Goal: Task Accomplishment & Management: Complete application form

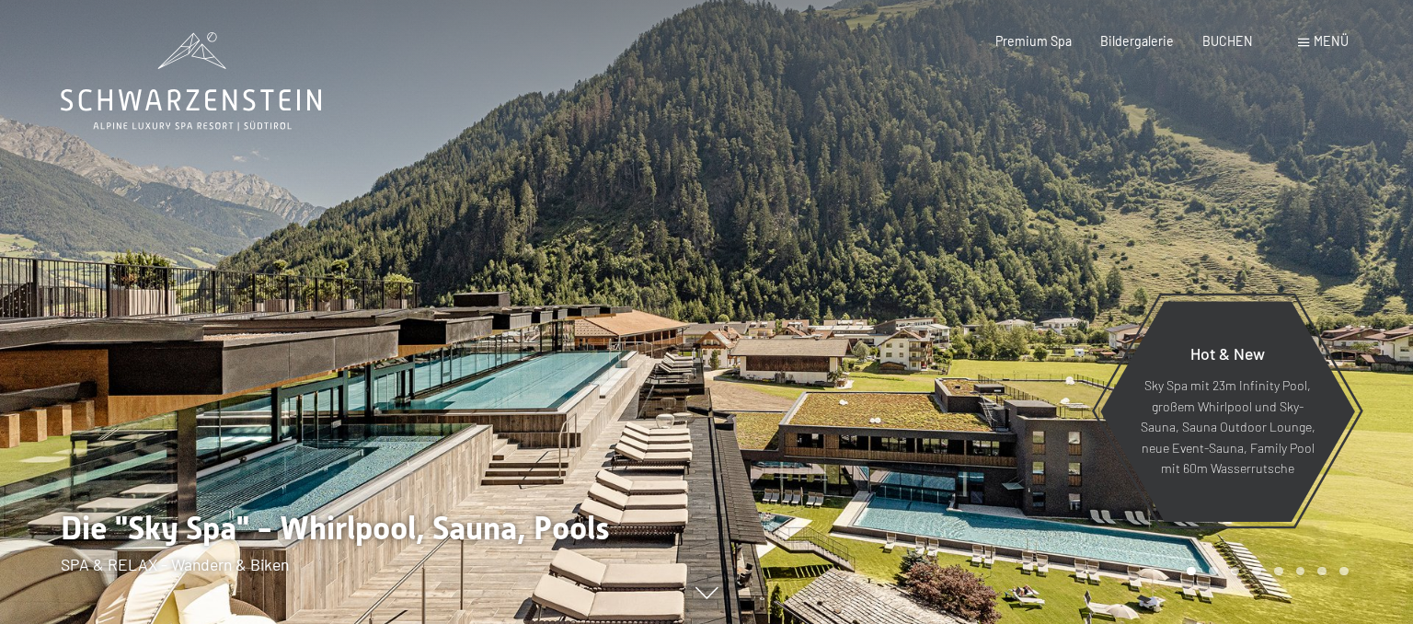
click at [1320, 39] on span "Menü" at bounding box center [1330, 41] width 35 height 16
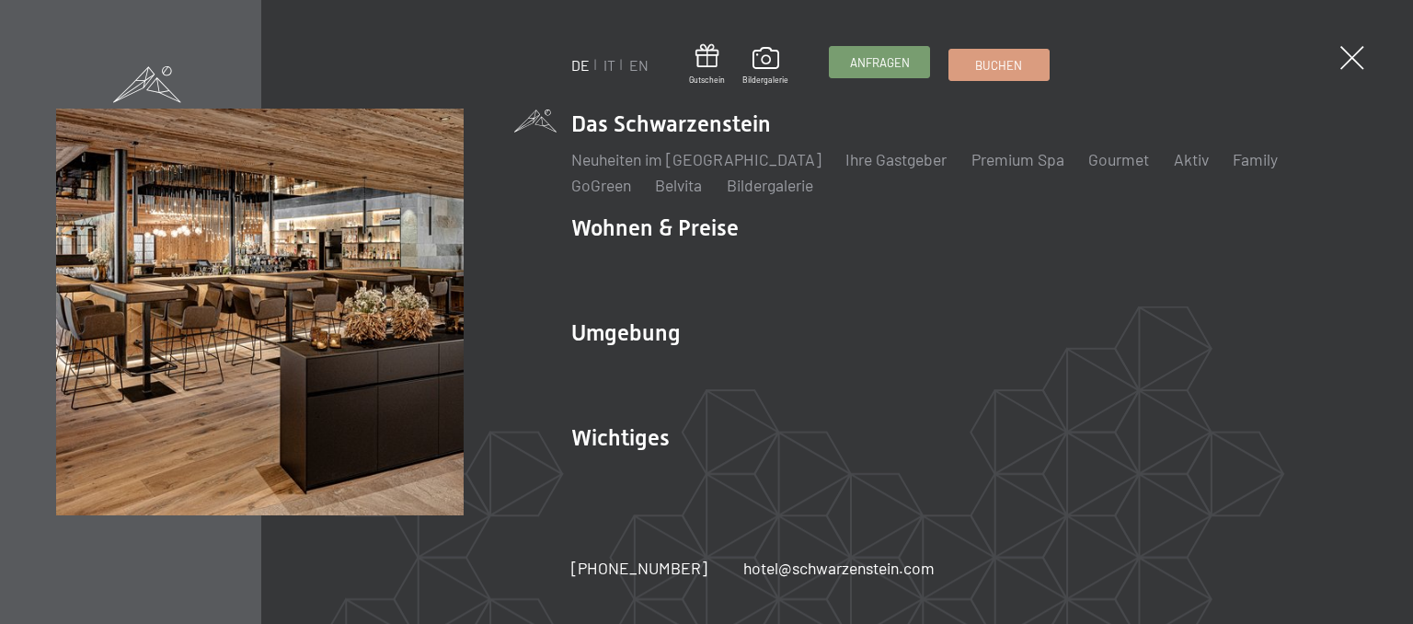
click at [868, 57] on span "Anfragen" at bounding box center [880, 62] width 60 height 17
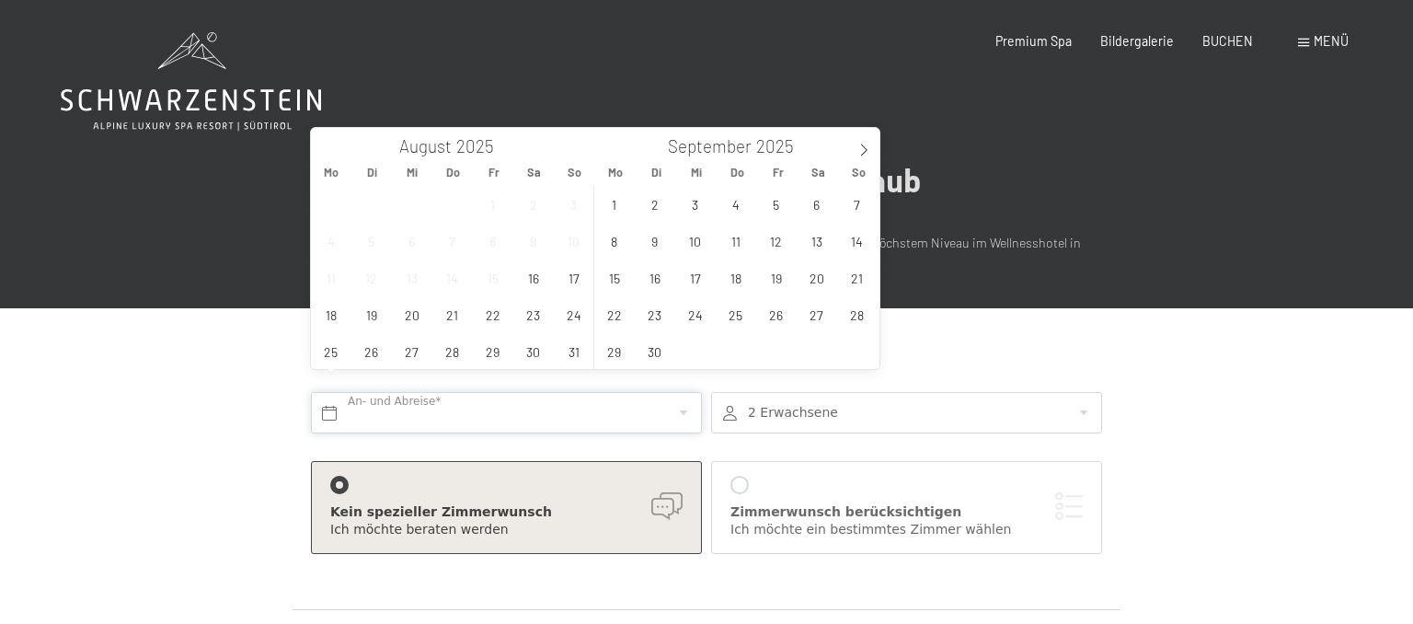
click at [422, 399] on input "text" at bounding box center [506, 412] width 391 height 41
click at [614, 204] on span "1" at bounding box center [614, 204] width 36 height 36
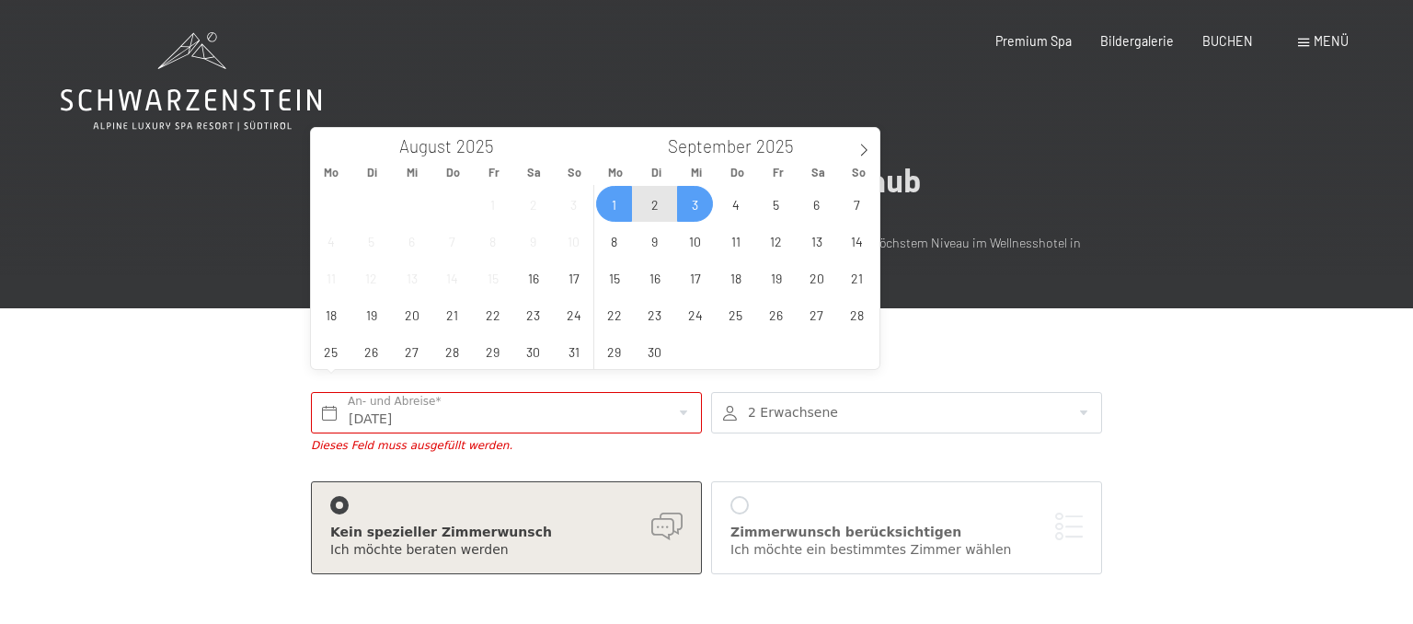
click at [694, 208] on span "3" at bounding box center [695, 204] width 36 height 36
type input "Mo. 01.09.2025 - Mi. 03.09.2025"
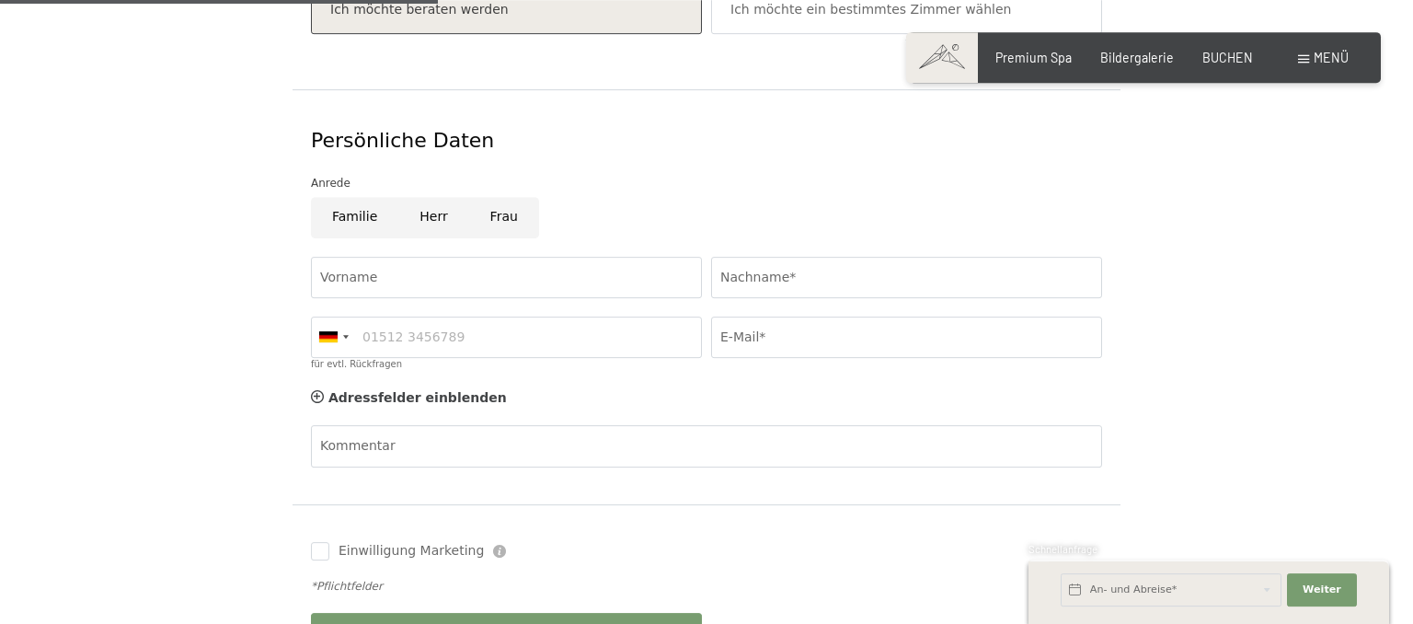
scroll to position [582, 0]
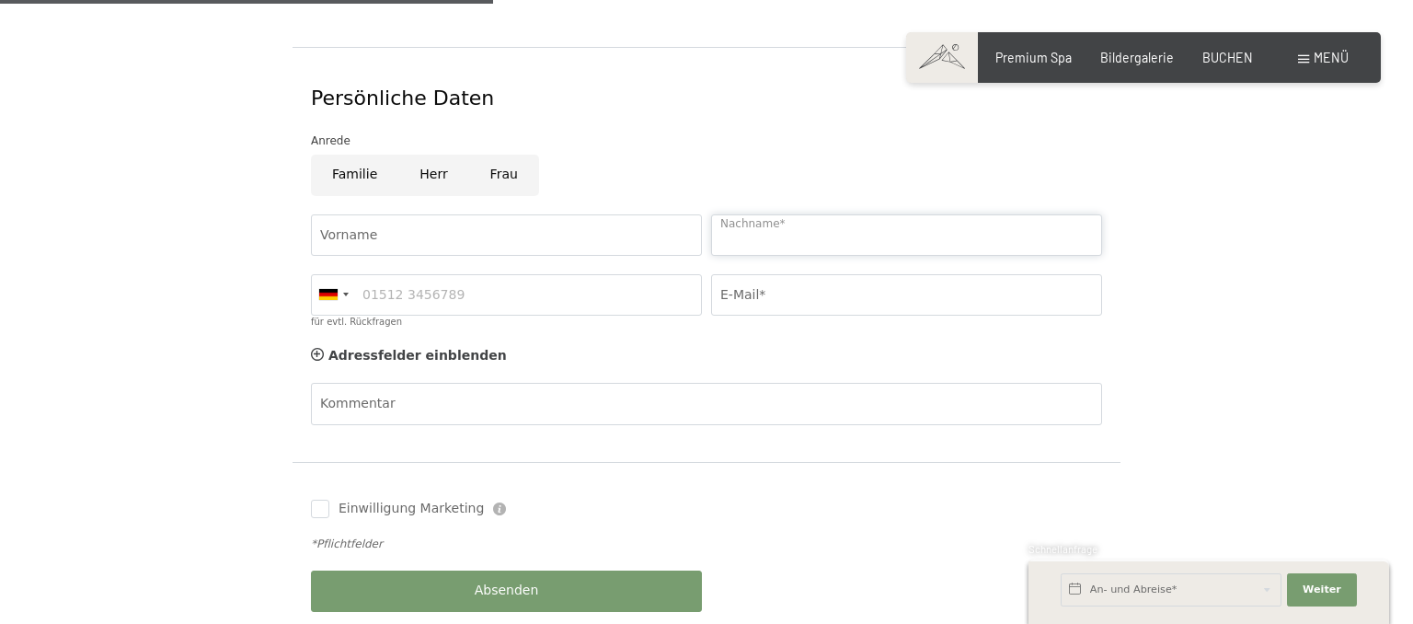
click at [793, 214] on input "Nachname*" at bounding box center [906, 234] width 391 height 41
type input "Riedl"
click at [344, 292] on div at bounding box center [346, 294] width 6 height 4
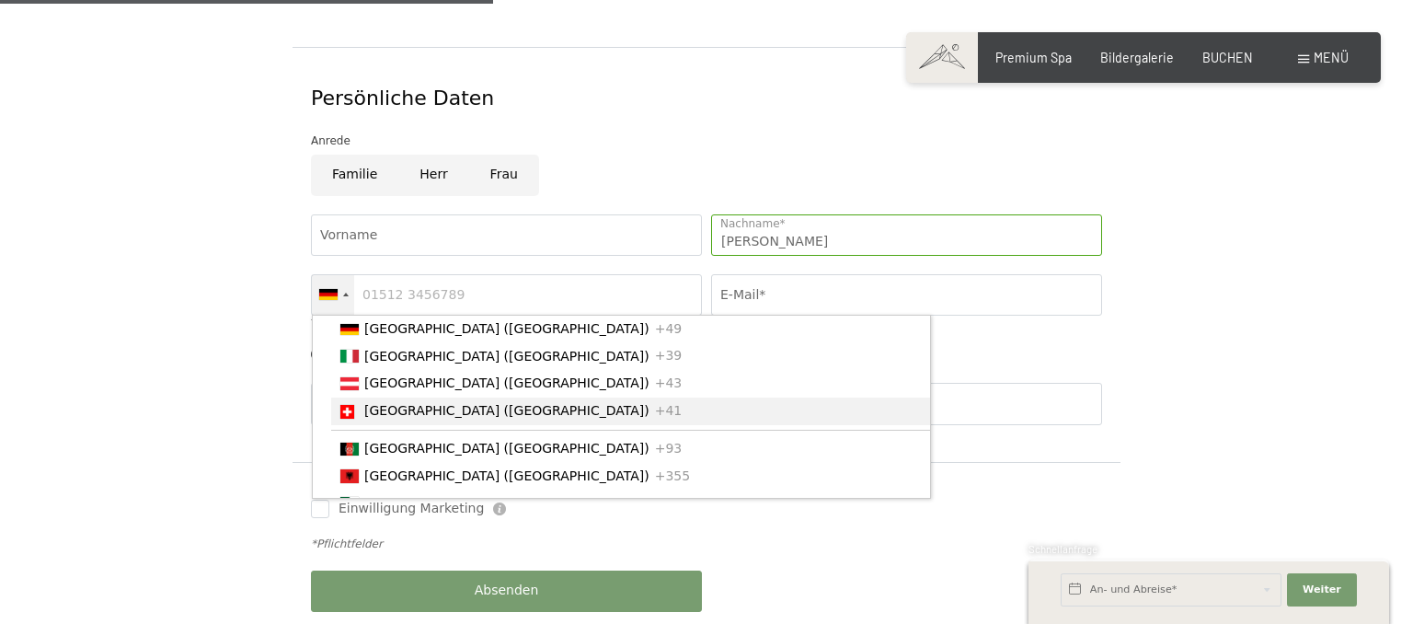
click at [409, 403] on span "[GEOGRAPHIC_DATA] ([GEOGRAPHIC_DATA])" at bounding box center [506, 410] width 285 height 15
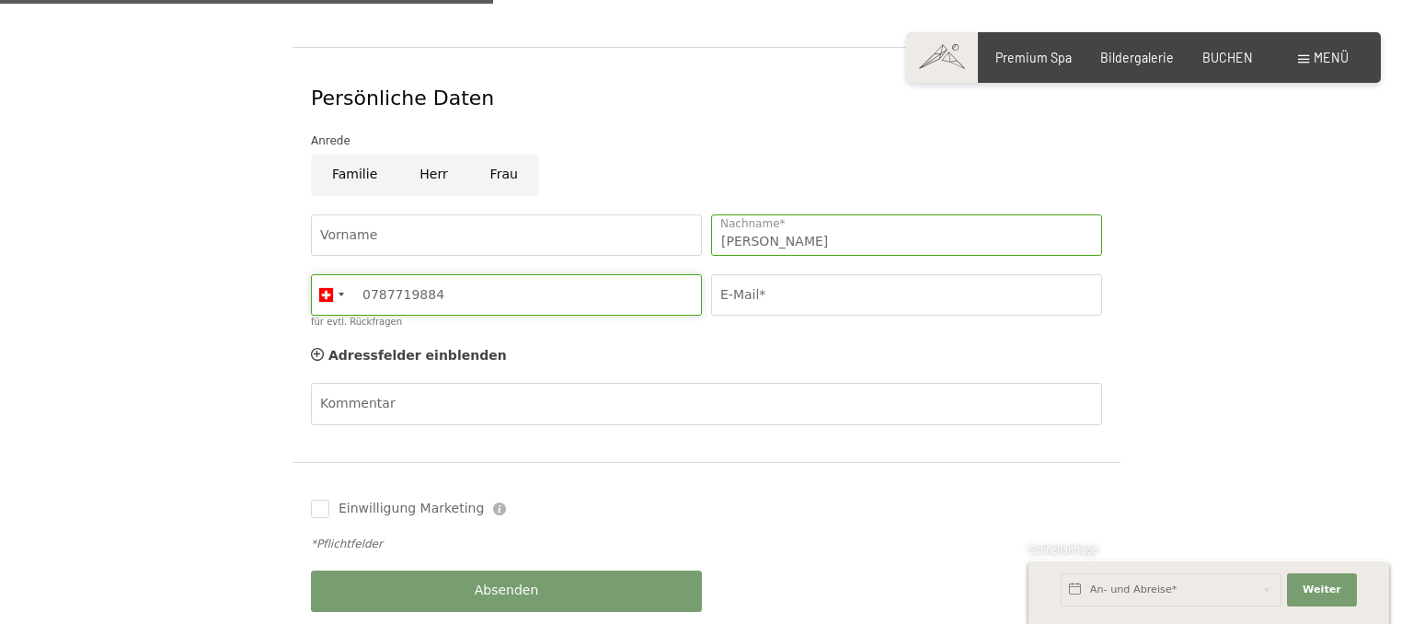
type input "0787719884"
click at [848, 274] on input "E-Mail*" at bounding box center [906, 294] width 391 height 41
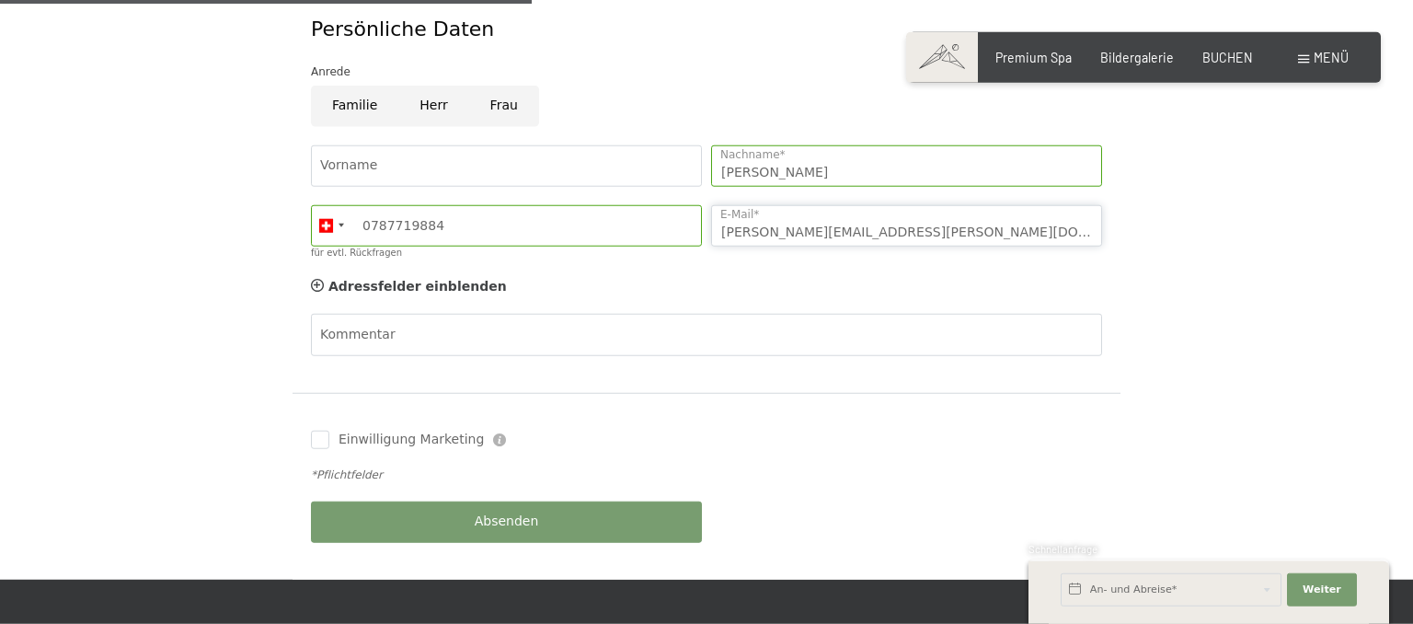
scroll to position [680, 0]
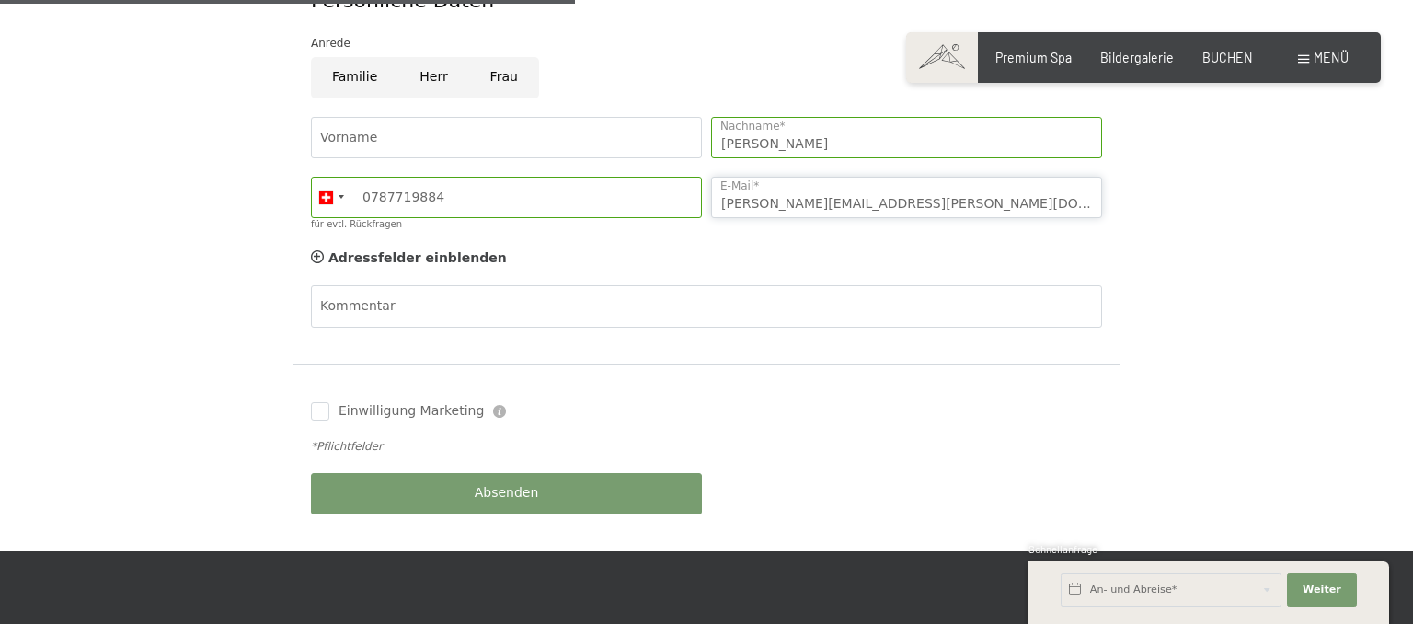
type input "stephanie@riedl.fr"
click at [563, 466] on div "Absenden" at bounding box center [506, 494] width 400 height 60
click at [504, 484] on span "Absenden" at bounding box center [507, 493] width 64 height 18
